Goal: Task Accomplishment & Management: Manage account settings

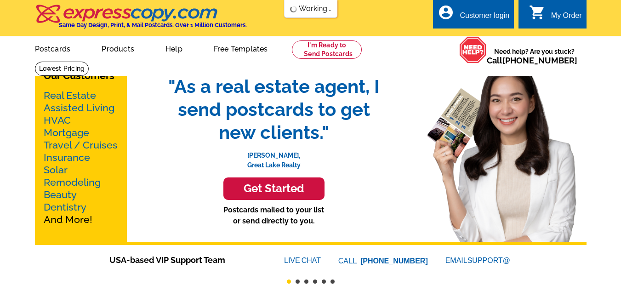
click at [483, 17] on div "Customer login" at bounding box center [484, 17] width 50 height 13
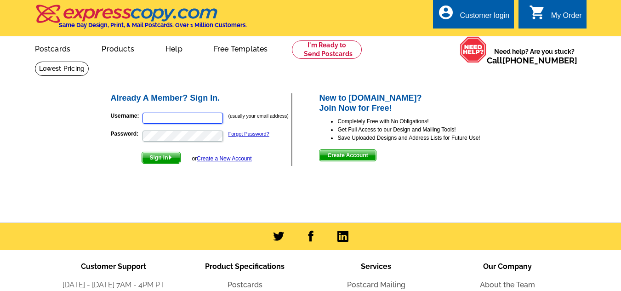
click at [165, 117] on input "Username:" at bounding box center [182, 118] width 80 height 11
type input "[EMAIL_ADDRESS][DOMAIN_NAME]"
click at [157, 159] on span "Sign In" at bounding box center [161, 157] width 38 height 11
